Goal: Transaction & Acquisition: Book appointment/travel/reservation

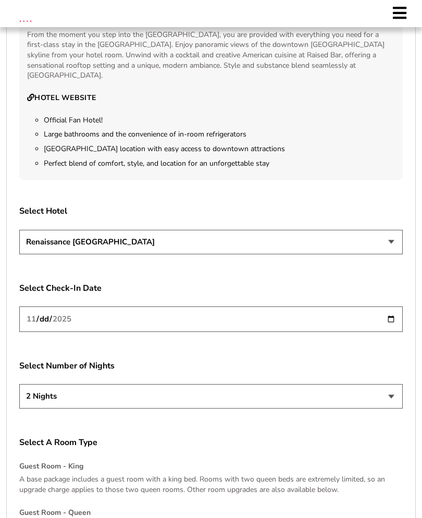
scroll to position [1057, 0]
click at [375, 254] on select "Renaissance [GEOGRAPHIC_DATA]" at bounding box center [210, 241] width 383 height 24
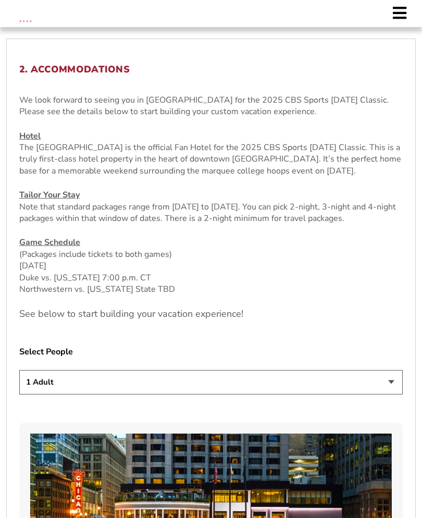
scroll to position [314, 0]
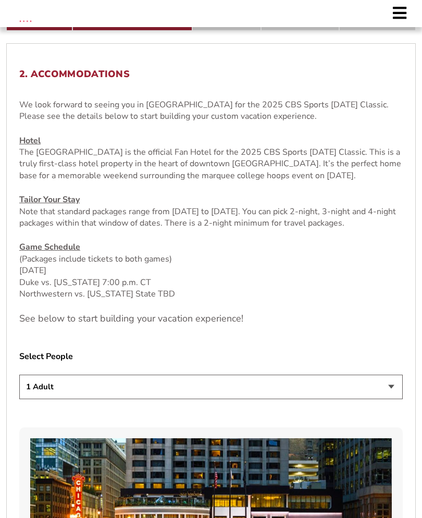
click at [386, 399] on select "1 Adult 2 Adults 3 Adults 4 Adults 2 Adults + 1 Child 2 Adults + 2 Children 2 A…" at bounding box center [210, 386] width 383 height 24
select select "2 Adults + 1 Child"
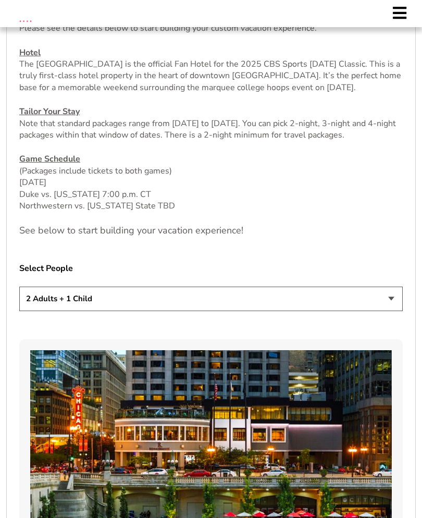
scroll to position [405, 0]
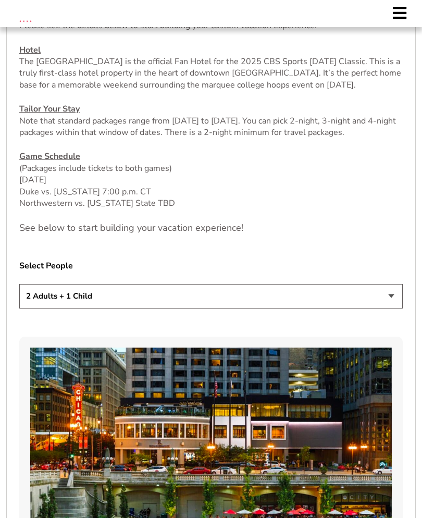
click at [381, 308] on select "1 Adult 2 Adults 3 Adults 4 Adults 2 Adults + 1 Child 2 Adults + 2 Children 2 A…" at bounding box center [210, 296] width 383 height 24
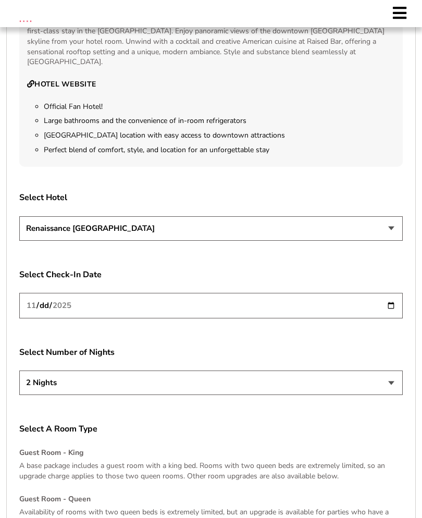
scroll to position [1073, 0]
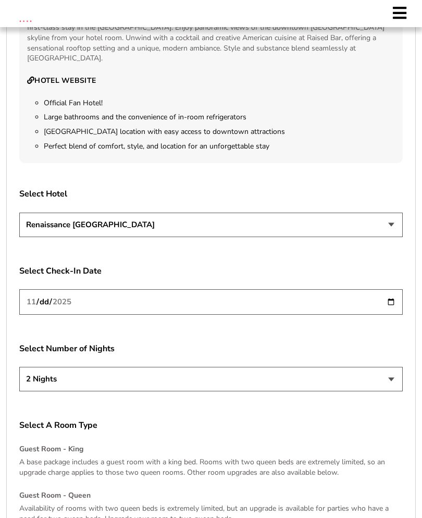
click at [359, 315] on input "2025-11-26" at bounding box center [210, 302] width 383 height 26
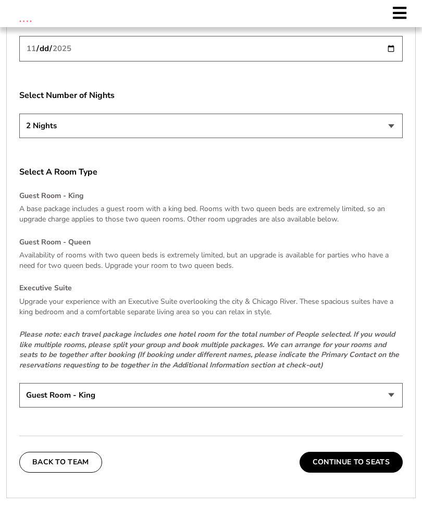
scroll to position [1333, 0]
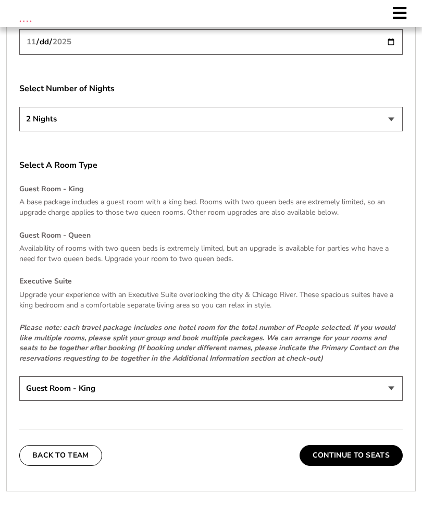
click at [301, 399] on select "Guest Room - King Guest Room - Queen (+$95 per night) Executive Suite (+$315 pe…" at bounding box center [210, 388] width 383 height 24
select select "Guest Room - Queen"
click at [356, 466] on button "Continue To Seats" at bounding box center [350, 455] width 103 height 21
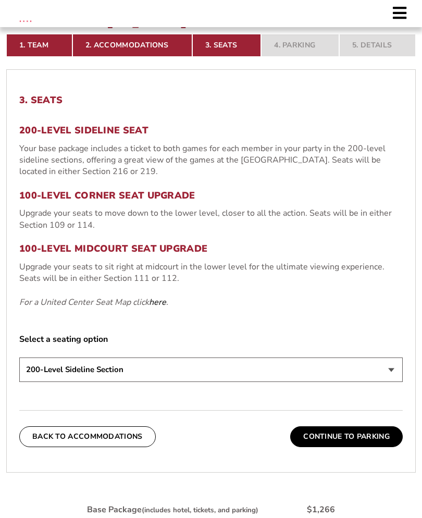
scroll to position [298, 0]
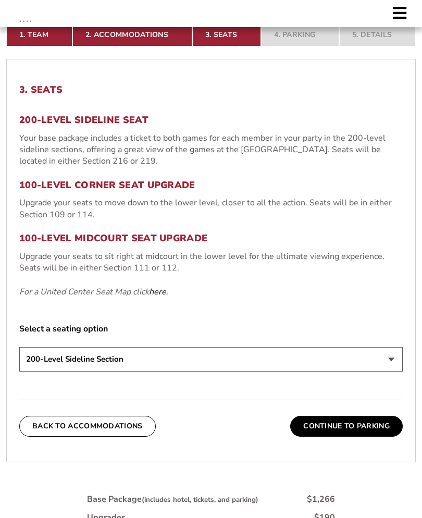
click at [382, 356] on select "200-Level Sideline Section 100-Level Corner Seat Upgrade (+$80 per person) 100-…" at bounding box center [210, 359] width 383 height 24
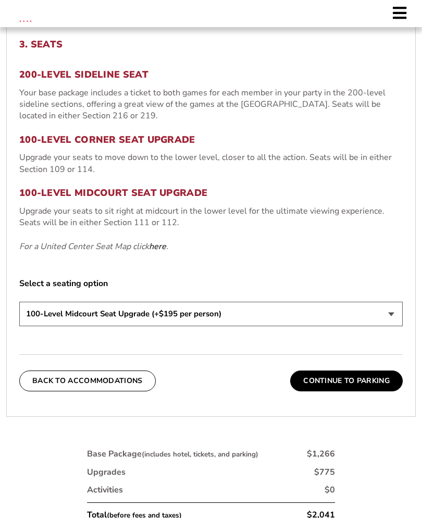
scroll to position [335, 0]
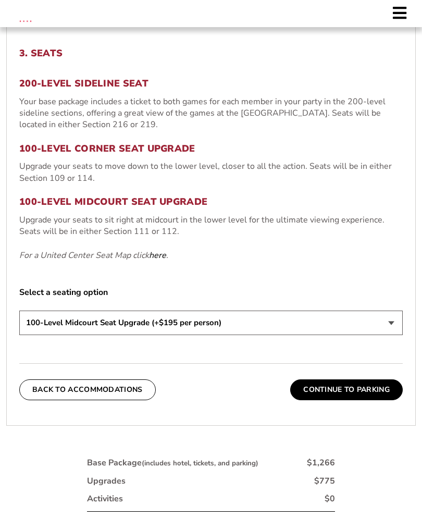
click at [373, 327] on select "200-Level Sideline Section 100-Level Corner Seat Upgrade (+$80 per person) 100-…" at bounding box center [210, 322] width 383 height 24
select select "200-Level Sideline Section"
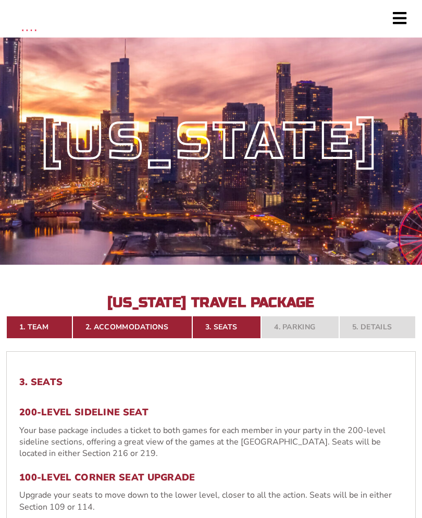
scroll to position [0, 0]
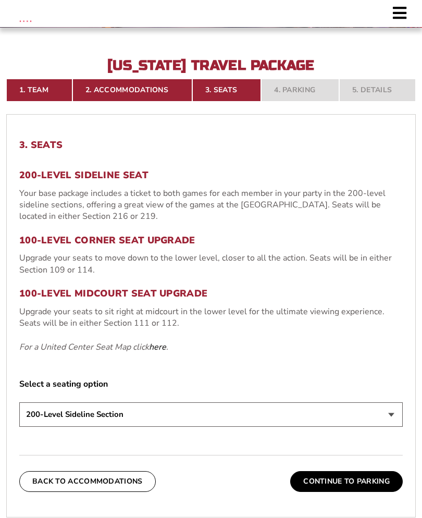
click at [87, 482] on button "Back To Accommodations" at bounding box center [87, 481] width 136 height 21
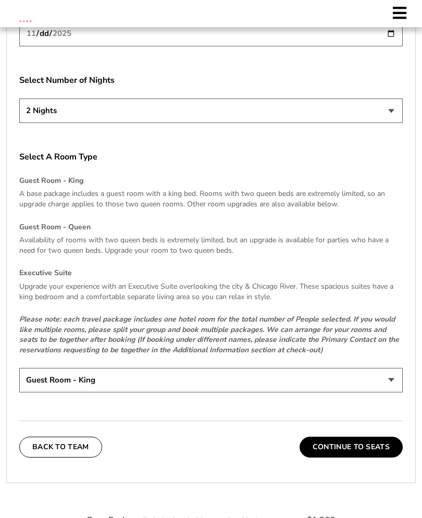
scroll to position [1364, 0]
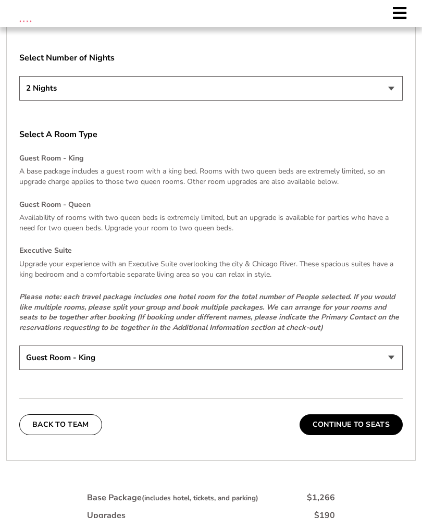
click at [317, 370] on select "Guest Room - King Guest Room - Queen (+$95 per night) Executive Suite (+$315 pe…" at bounding box center [210, 357] width 383 height 24
select select "Guest Room - King"
click at [358, 435] on button "Continue To Seats" at bounding box center [350, 424] width 103 height 21
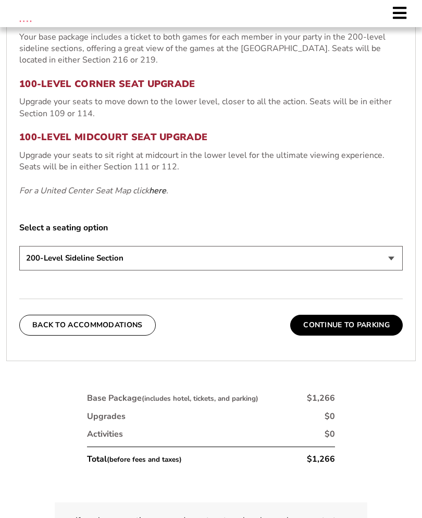
scroll to position [400, 0]
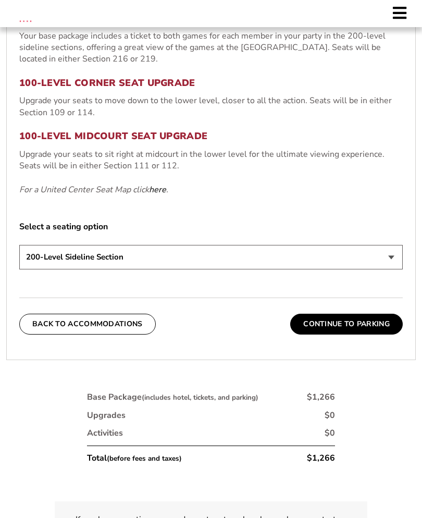
click at [369, 261] on select "200-Level Sideline Section 100-Level Corner Seat Upgrade (+$80 per person) 100-…" at bounding box center [210, 257] width 383 height 24
click at [371, 264] on select "200-Level Sideline Section 100-Level Corner Seat Upgrade (+$80 per person) 100-…" at bounding box center [210, 257] width 383 height 24
select select "200-Level Sideline Section"
click at [150, 192] on link "here" at bounding box center [157, 189] width 17 height 11
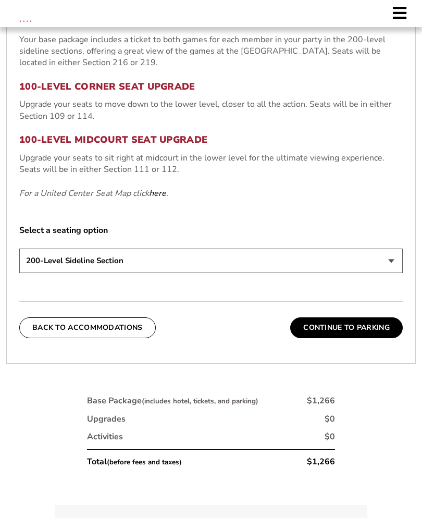
click at [352, 325] on button "Continue To Parking" at bounding box center [346, 327] width 112 height 21
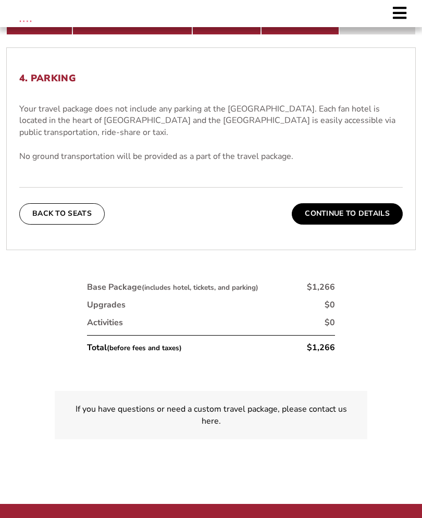
scroll to position [310, 0]
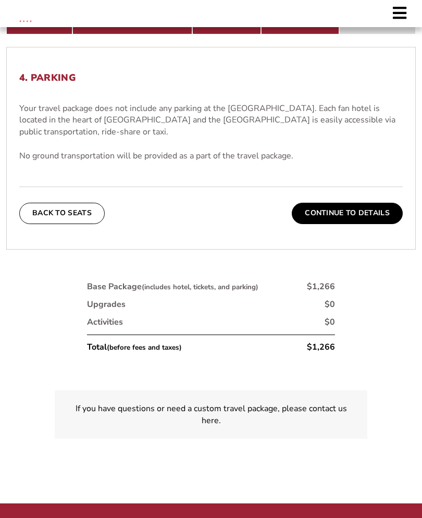
click at [362, 204] on button "Continue To Details" at bounding box center [347, 213] width 111 height 21
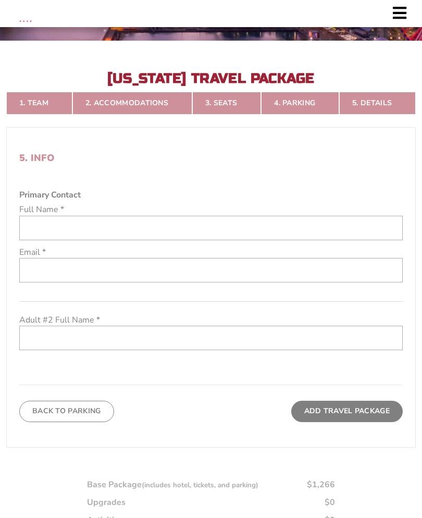
scroll to position [223, 0]
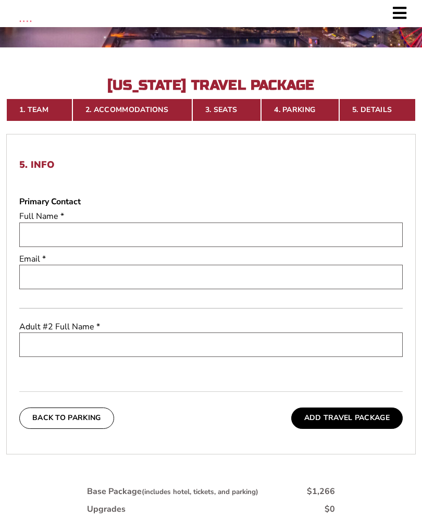
click at [72, 426] on button "Back To Parking" at bounding box center [66, 417] width 95 height 21
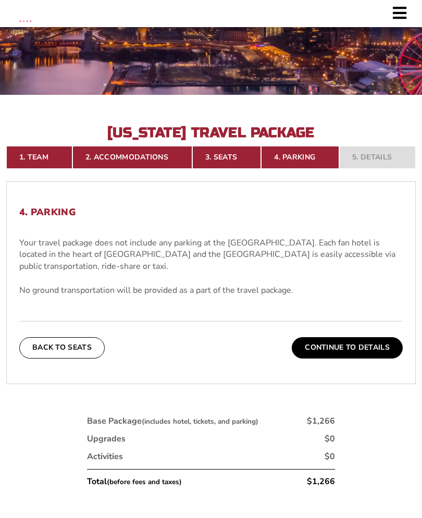
click at [63, 340] on button "Back To Seats" at bounding box center [61, 347] width 85 height 21
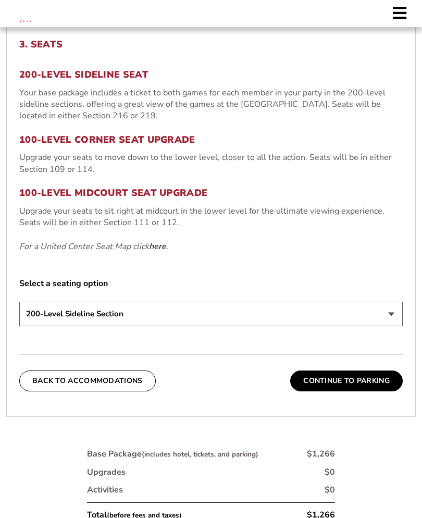
scroll to position [346, 0]
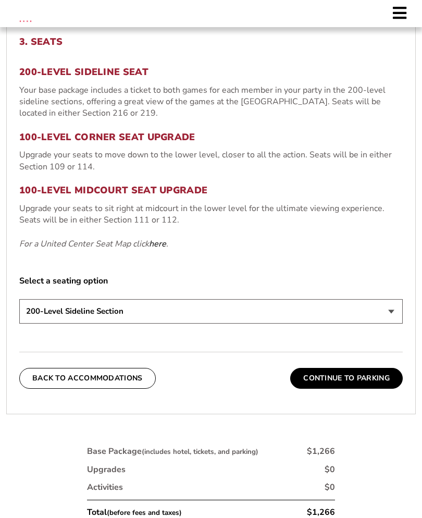
click at [112, 378] on button "Back To Accommodations" at bounding box center [87, 378] width 136 height 21
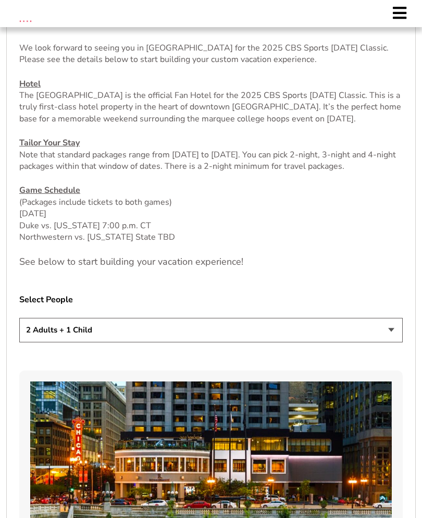
scroll to position [371, 0]
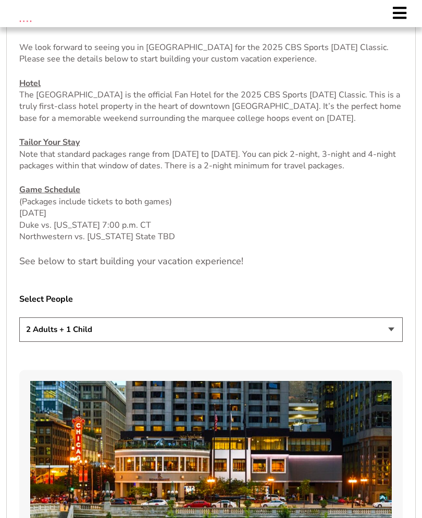
click at [361, 342] on select "1 Adult 2 Adults 3 Adults 4 Adults 2 Adults + 1 Child 2 Adults + 2 Children 2 A…" at bounding box center [210, 329] width 383 height 24
click at [329, 342] on select "1 Adult 2 Adults 3 Adults 4 Adults 2 Adults + 1 Child 2 Adults + 2 Children 2 A…" at bounding box center [210, 329] width 383 height 24
select select "2 Adults + 1 Child"
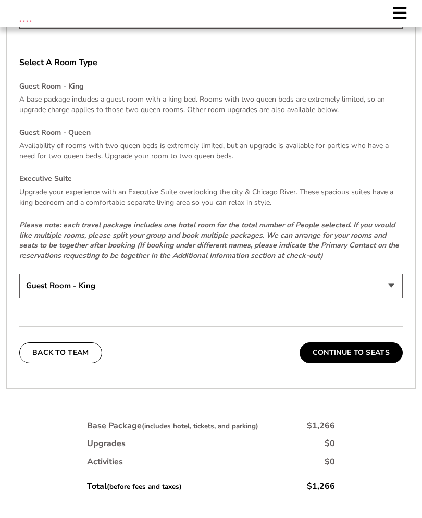
click at [357, 363] on button "Continue To Seats" at bounding box center [350, 352] width 103 height 21
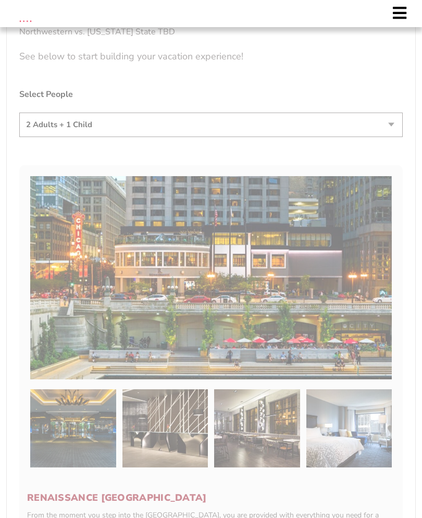
scroll to position [223, 0]
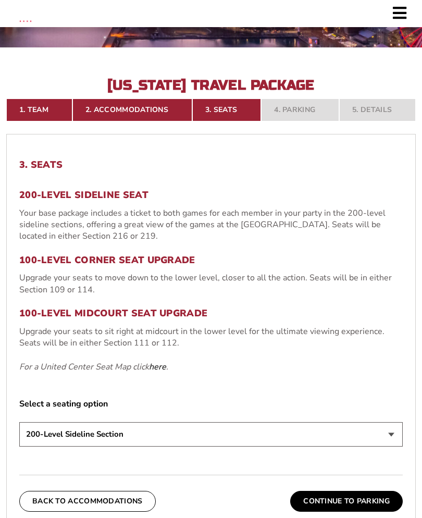
click at [249, 223] on p "Your base package includes a ticket to both games for each member in your party…" at bounding box center [210, 224] width 383 height 35
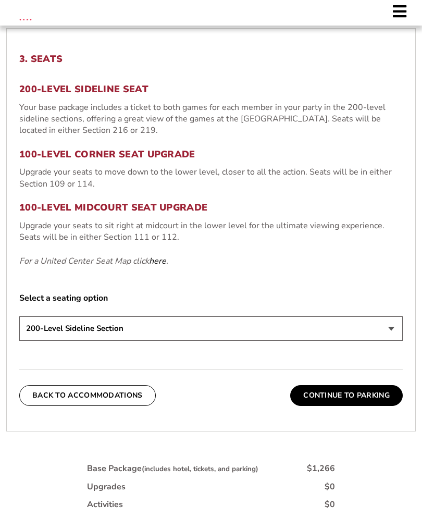
click at [344, 400] on button "Continue To Parking" at bounding box center [346, 396] width 112 height 21
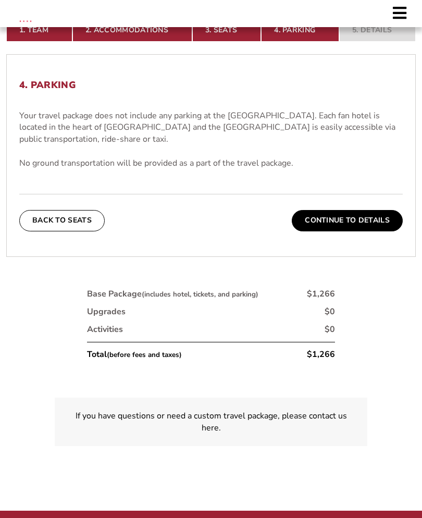
click at [355, 212] on button "Continue To Details" at bounding box center [347, 220] width 111 height 21
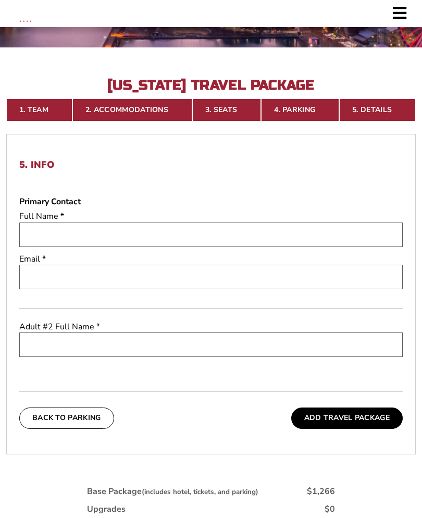
click at [81, 237] on input "text" at bounding box center [210, 234] width 383 height 24
type input "C"
type input "Jon Baier"
click at [125, 279] on input "email" at bounding box center [210, 277] width 383 height 24
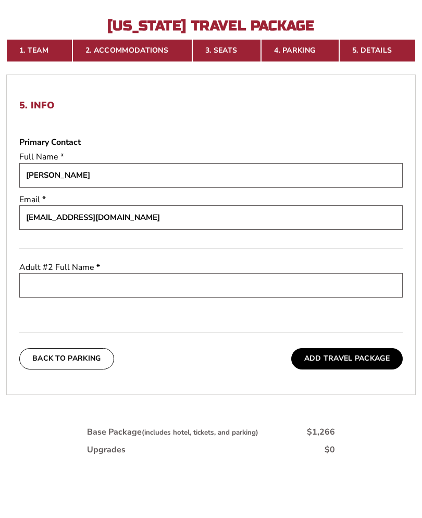
type input "chrisbaier42@yahoo.com"
click at [114, 332] on input "text" at bounding box center [210, 344] width 383 height 24
type input "Keegan Baier"
click at [234, 328] on div "5. Info Primary Contact Full Name * Jon Baier Email * chrisbaier42@yahoo.com Ad…" at bounding box center [211, 294] width 408 height 294
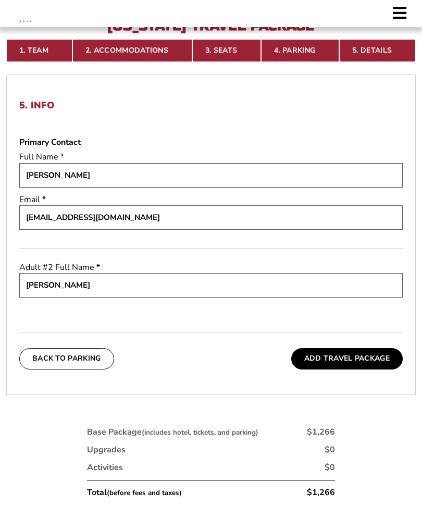
click at [337, 366] on button "Add Travel Package" at bounding box center [346, 358] width 111 height 21
